Goal: Find specific page/section

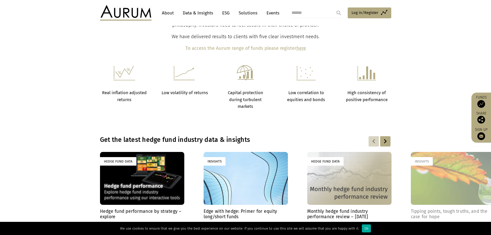
scroll to position [206, 0]
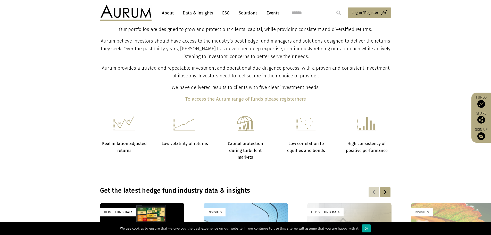
click at [168, 13] on link "About" at bounding box center [167, 13] width 17 height 10
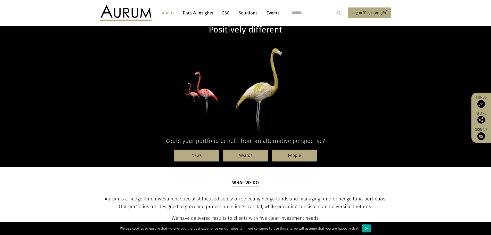
scroll to position [129, 0]
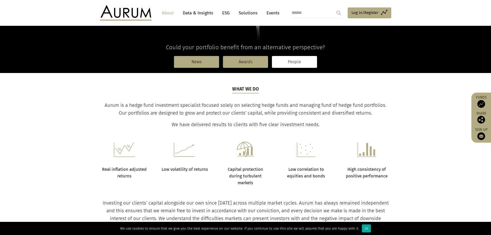
click at [289, 60] on link "People" at bounding box center [294, 62] width 45 height 12
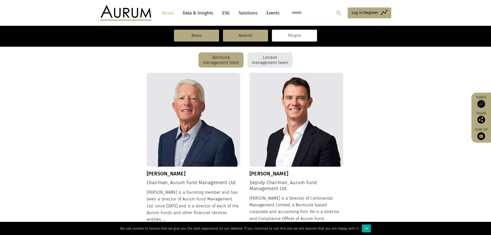
scroll to position [129, 0]
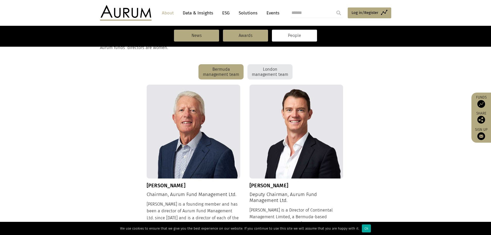
click at [269, 63] on section "One of our unique attributes is the longevity of our team. Aurum’s founding mem…" at bounding box center [245, 35] width 491 height 57
click at [270, 70] on div "London management team" at bounding box center [269, 71] width 45 height 15
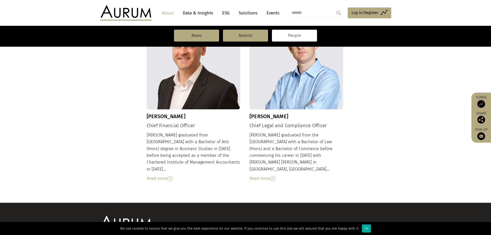
scroll to position [563, 0]
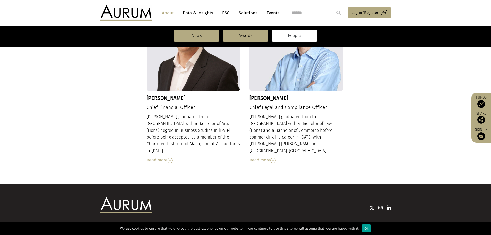
click at [363, 228] on div "Ok" at bounding box center [366, 228] width 9 height 8
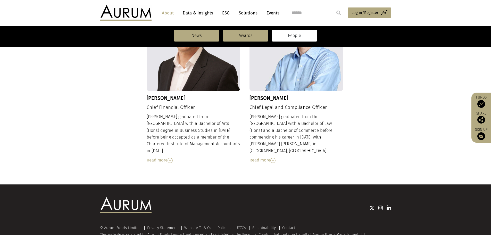
click at [391, 205] on img at bounding box center [388, 207] width 5 height 5
